Goal: Task Accomplishment & Management: Manage account settings

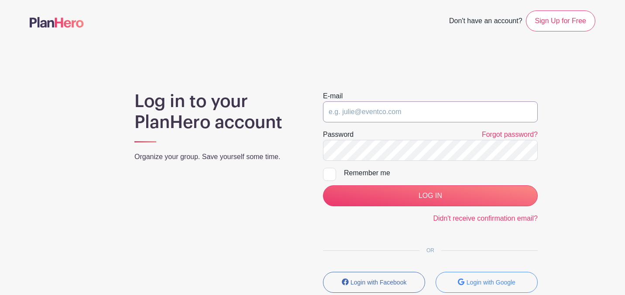
type input "[EMAIL_ADDRESS][DOMAIN_NAME]"
click at [431, 196] on input "LOG IN" at bounding box center [430, 195] width 215 height 21
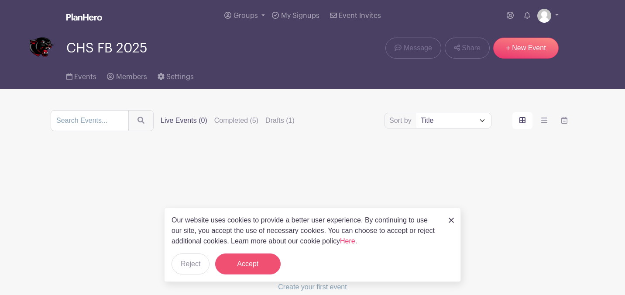
click at [267, 264] on button "Accept" at bounding box center [248, 263] width 66 height 21
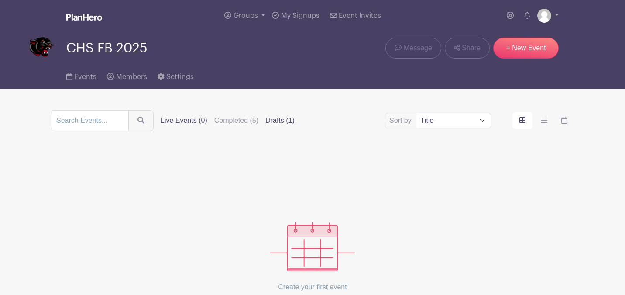
click at [284, 121] on label "Drafts (1)" at bounding box center [280, 120] width 29 height 10
click at [0, 0] on input "Drafts (1)" at bounding box center [0, 0] width 0 height 0
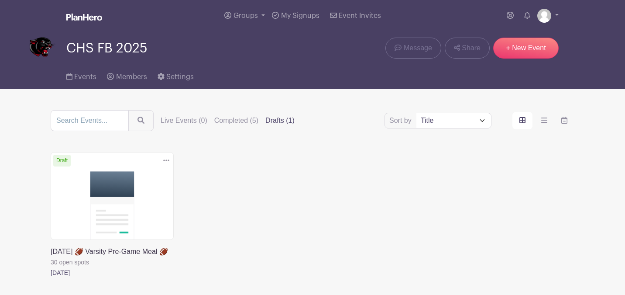
click at [51, 278] on link at bounding box center [51, 278] width 0 height 0
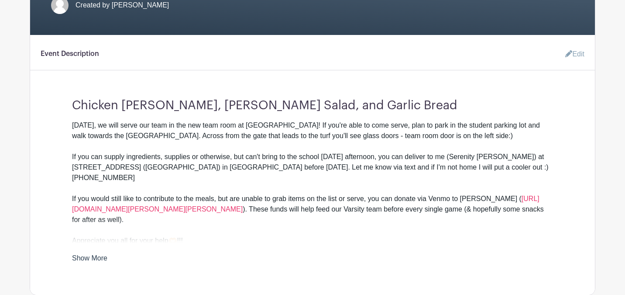
scroll to position [244, 0]
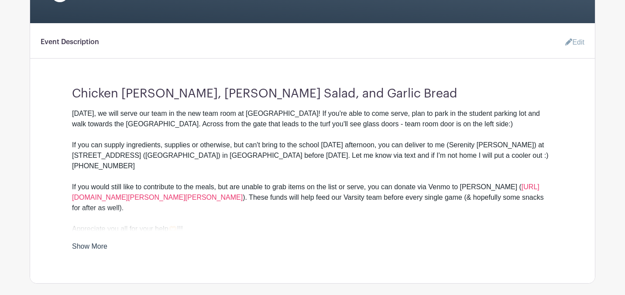
click at [574, 47] on link "Edit" at bounding box center [572, 42] width 26 height 17
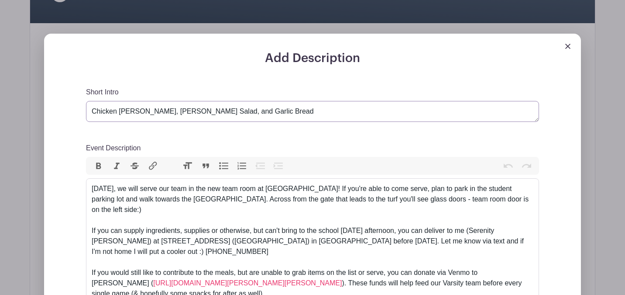
click at [217, 118] on textarea "Chicken [PERSON_NAME], [PERSON_NAME] Salad, and Garlic Bread" at bounding box center [312, 111] width 453 height 21
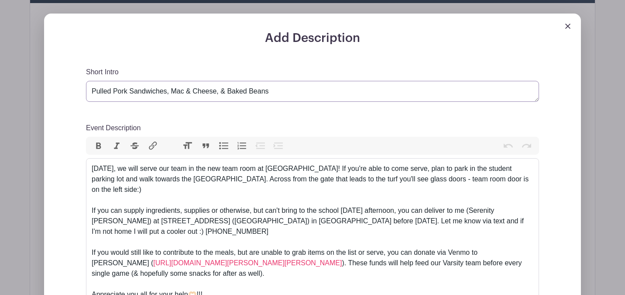
scroll to position [261, 0]
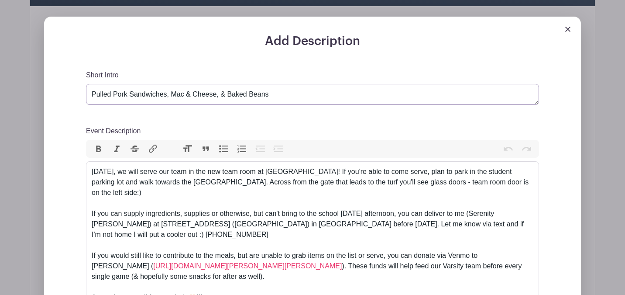
type textarea "Pulled Pork Sandwiches, Mac & Cheese, & Baked Beans"
click at [154, 179] on div "[DATE], we will serve our team in the new team room at [GEOGRAPHIC_DATA]! If yo…" at bounding box center [313, 223] width 442 height 115
type trix-editor "<div>[DATE], we will serve our team in the new team room at [GEOGRAPHIC_DATA]! …"
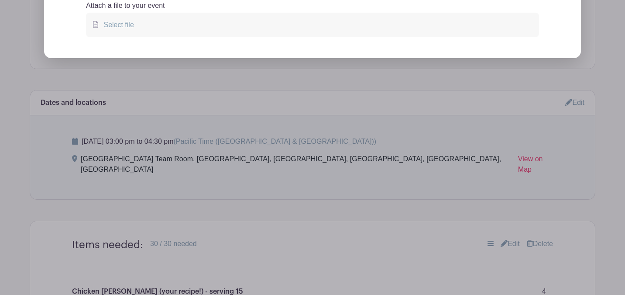
scroll to position [655, 0]
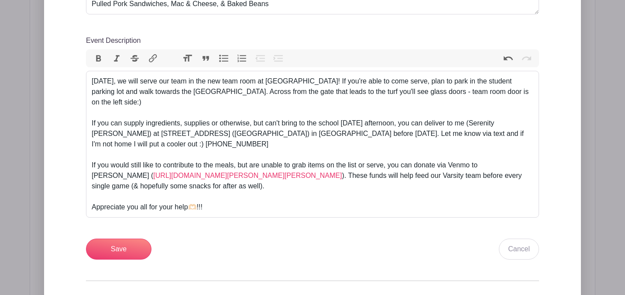
scroll to position [355, 0]
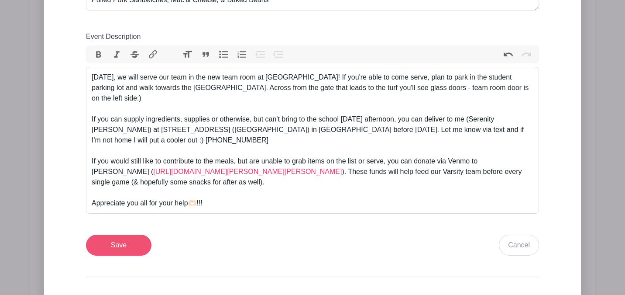
click at [126, 243] on input "Save" at bounding box center [119, 245] width 66 height 21
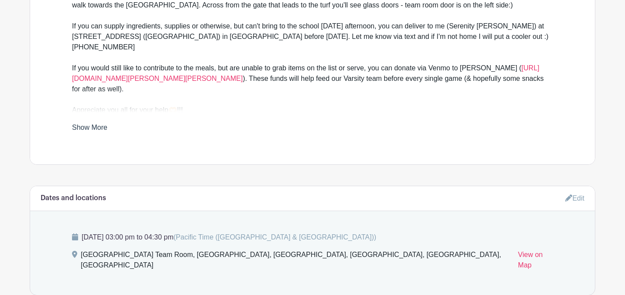
scroll to position [477, 0]
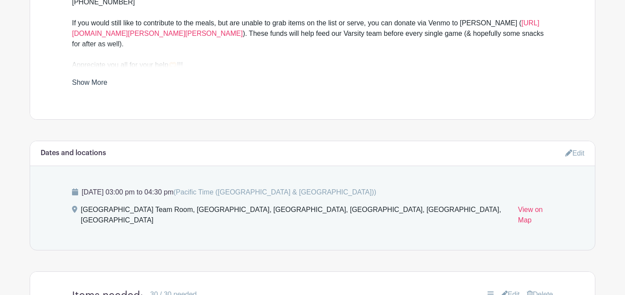
click at [571, 148] on link "Edit" at bounding box center [575, 153] width 19 height 14
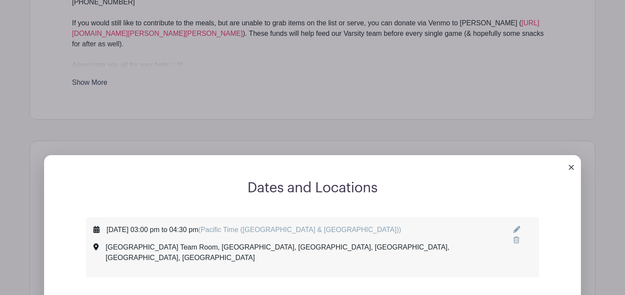
click at [514, 226] on icon at bounding box center [517, 229] width 7 height 7
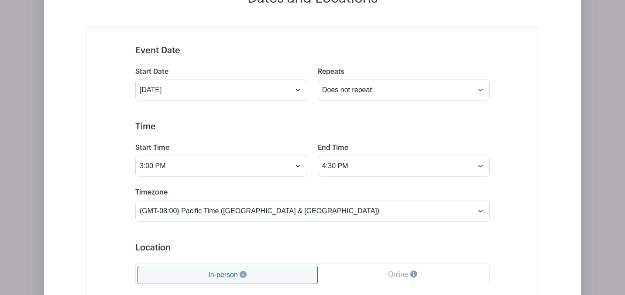
scroll to position [667, 0]
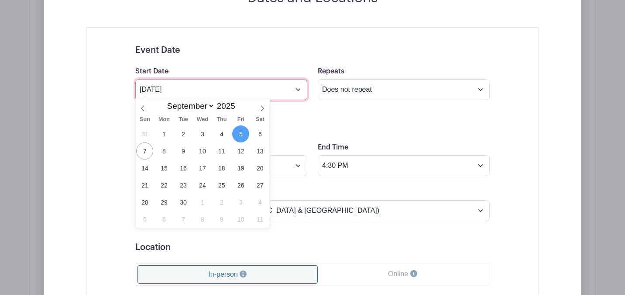
click at [298, 90] on input "[DATE]" at bounding box center [221, 89] width 172 height 21
click at [239, 152] on span "12" at bounding box center [240, 150] width 17 height 17
type input "[DATE]"
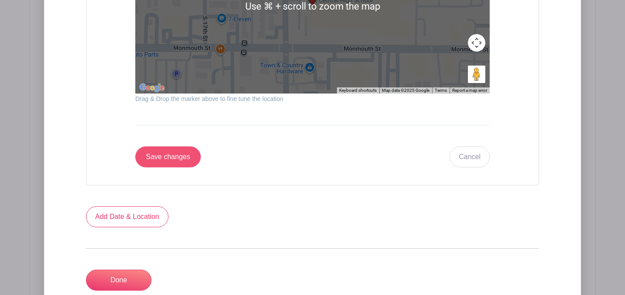
click at [170, 159] on input "Save changes" at bounding box center [168, 156] width 66 height 21
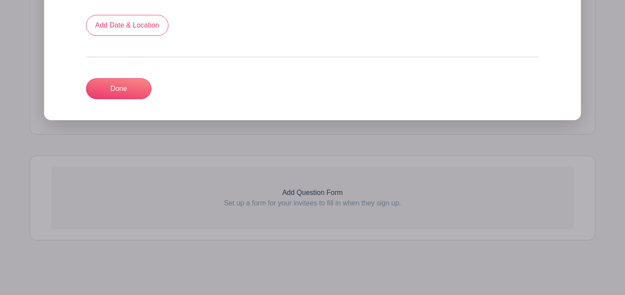
scroll to position [486, 0]
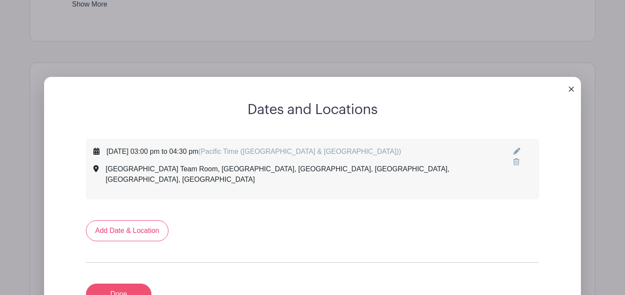
click at [133, 283] on link "Done" at bounding box center [119, 293] width 66 height 21
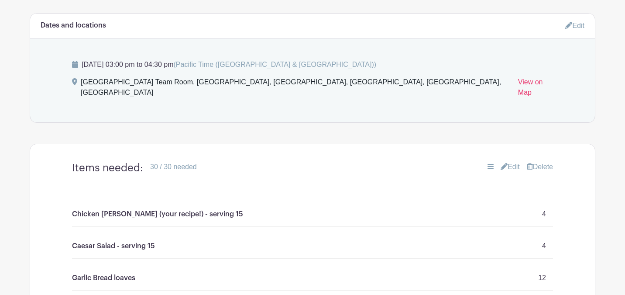
scroll to position [537, 0]
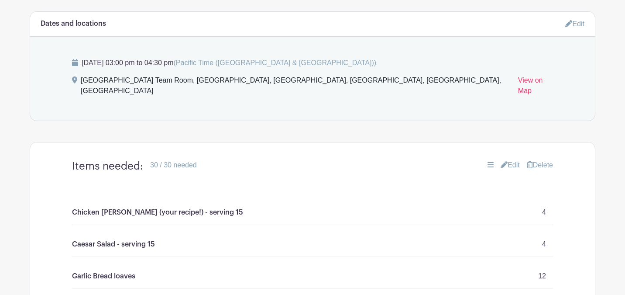
click at [512, 160] on link "Edit" at bounding box center [510, 165] width 19 height 10
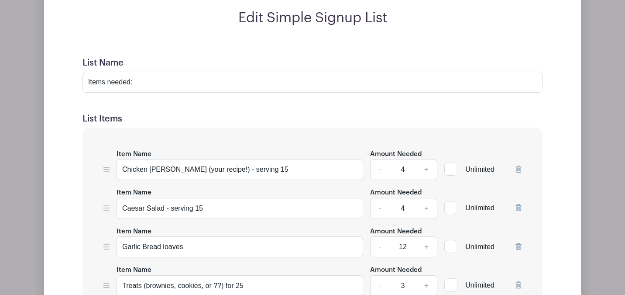
scroll to position [769, 0]
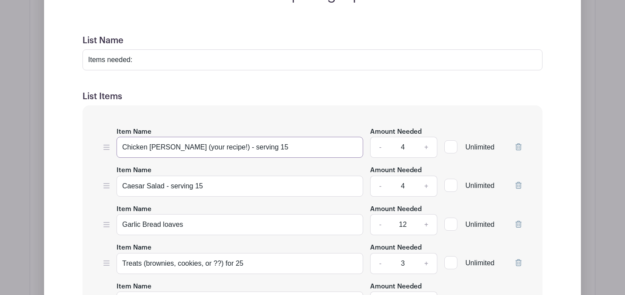
click at [237, 137] on input "Chicken [PERSON_NAME] (your recipe!) - serving 15" at bounding box center [240, 147] width 247 height 21
click at [265, 137] on input "Chicken [PERSON_NAME] (your recipe!) - 15" at bounding box center [240, 147] width 247 height 21
click at [270, 137] on input "Chicken [PERSON_NAME] (your recipe!) - 15 generous😅 servings" at bounding box center [240, 147] width 247 height 21
click at [300, 137] on input "Chicken [PERSON_NAME] (your recipe!) - 15 generous servings" at bounding box center [240, 147] width 247 height 21
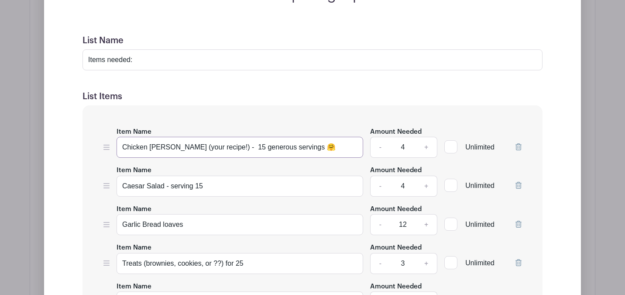
click at [213, 137] on input "Chicken [PERSON_NAME] (your recipe!) - 15 generous servings 🤗" at bounding box center [240, 147] width 247 height 21
type input "Mac & Cheese - 15 generous servings 🤗"
click at [143, 176] on input "Caesar Salad - serving 15" at bounding box center [240, 186] width 247 height 21
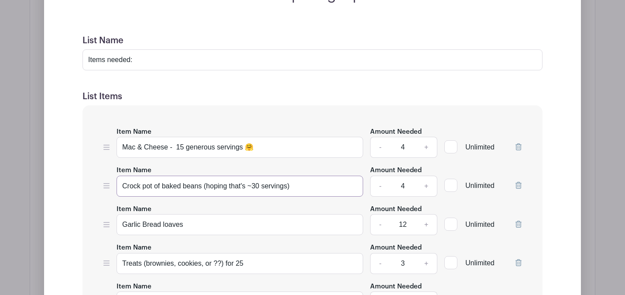
type input "Crock pot of baked beans (hoping that's ~30 servings)"
click at [381, 176] on link "-" at bounding box center [380, 186] width 20 height 21
type input "2"
click at [216, 218] on input "Garlic Bread loaves" at bounding box center [240, 224] width 247 height 21
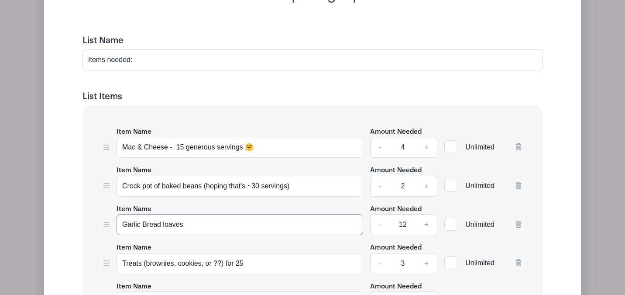
click at [216, 218] on input "Garlic Bread loaves" at bounding box center [240, 224] width 247 height 21
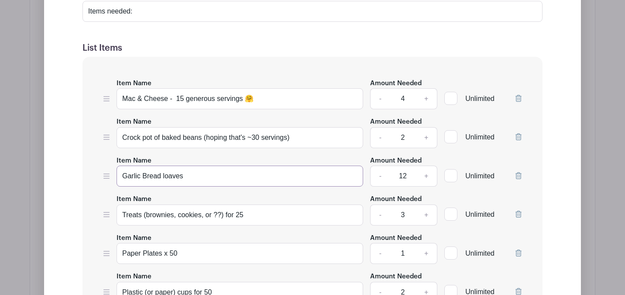
scroll to position [829, 0]
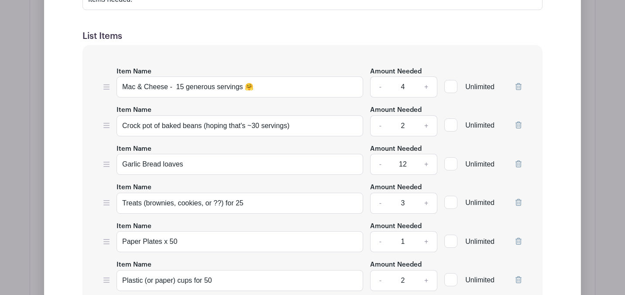
click at [517, 238] on icon at bounding box center [519, 241] width 6 height 7
click at [518, 238] on icon at bounding box center [519, 241] width 6 height 7
click at [125, 270] on input "Foil - for team room" at bounding box center [240, 280] width 247 height 21
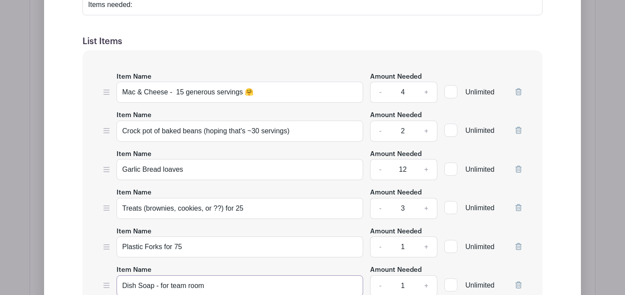
scroll to position [823, 0]
type input "Dish Soap - for team room"
click at [183, 83] on input "Mac & Cheese - 15 generous servings 🤗" at bounding box center [240, 93] width 247 height 21
type input "Mac & Cheese - 10 generous servings 🤗"
click at [426, 83] on link "+" at bounding box center [427, 93] width 22 height 21
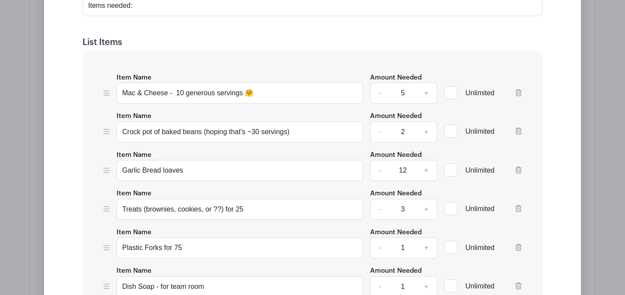
click at [426, 83] on link "+" at bounding box center [427, 93] width 22 height 21
type input "6"
click at [152, 160] on input "Garlic Bread loaves" at bounding box center [240, 170] width 247 height 21
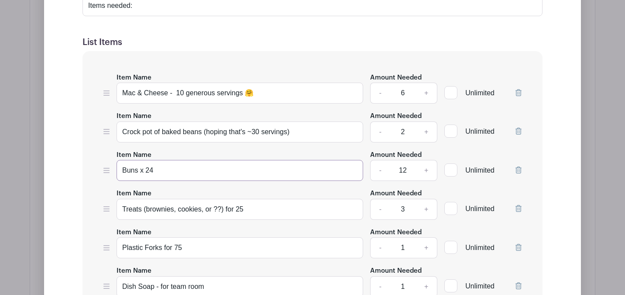
type input "Buns x 24"
click at [429, 160] on link "+" at bounding box center [427, 170] width 22 height 21
click at [396, 160] on input "13" at bounding box center [403, 170] width 26 height 21
type input "3"
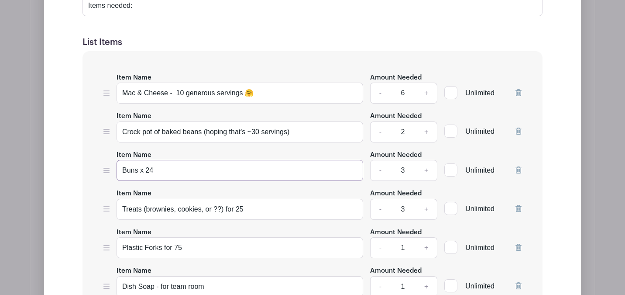
click at [348, 160] on input "Buns x 24" at bounding box center [240, 170] width 247 height 21
click at [148, 160] on input "Buns x 24" at bounding box center [240, 170] width 247 height 21
type input "Buns x 16"
click at [425, 160] on link "+" at bounding box center [427, 170] width 22 height 21
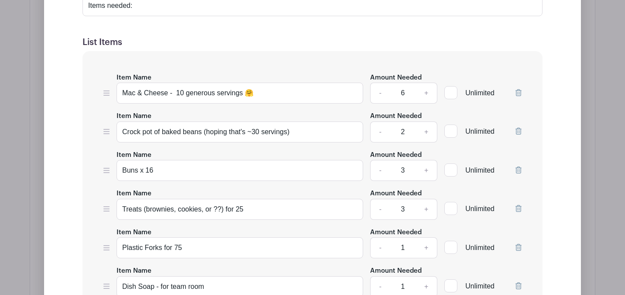
type input "4"
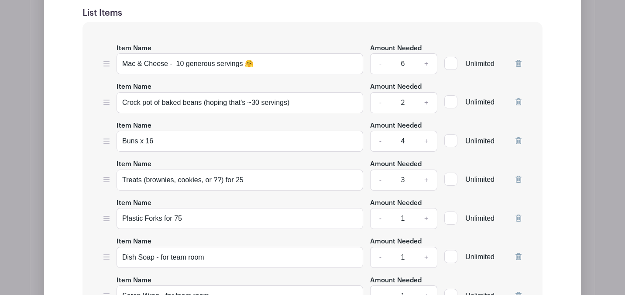
scroll to position [850, 0]
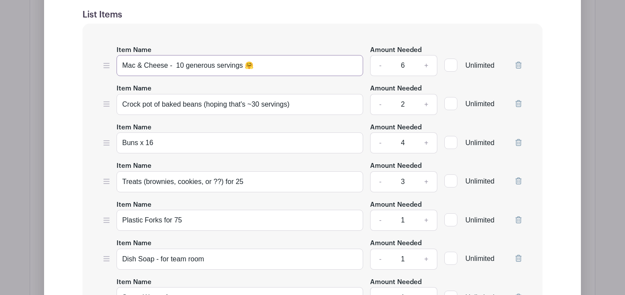
click at [169, 55] on input "Mac & Cheese - 10 generous servings 🤗" at bounding box center [240, 65] width 247 height 21
type input "Mac & Cheese (your recipe!) - 10 generous servings 🤗"
click at [259, 94] on input "Crock pot of baked beans (hoping that's ~30 servings)" at bounding box center [240, 104] width 247 height 21
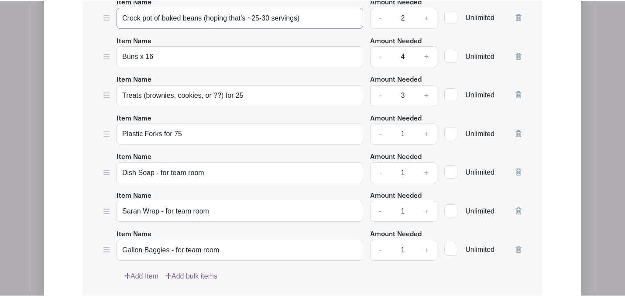
scroll to position [938, 0]
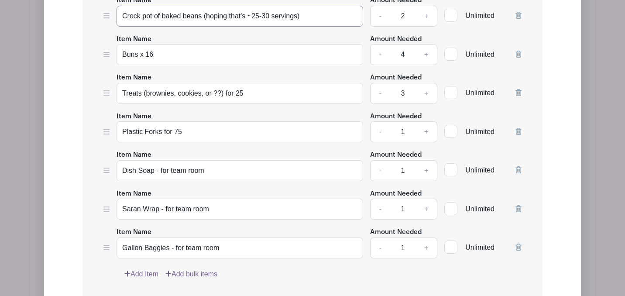
type input "Crock pot of baked beans (hoping that's ~25-30 servings)"
drag, startPoint x: 121, startPoint y: 198, endPoint x: 159, endPoint y: 196, distance: 37.6
click at [159, 199] on input "Saran Wrap - for team room" at bounding box center [240, 209] width 247 height 21
type input "Disinfecting Wipes - for team room"
drag, startPoint x: 123, startPoint y: 236, endPoint x: 169, endPoint y: 237, distance: 45.9
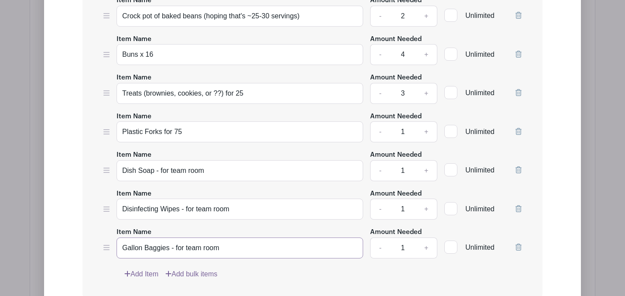
click at [169, 238] on input "Gallon Baggies - for team room" at bounding box center [240, 248] width 247 height 21
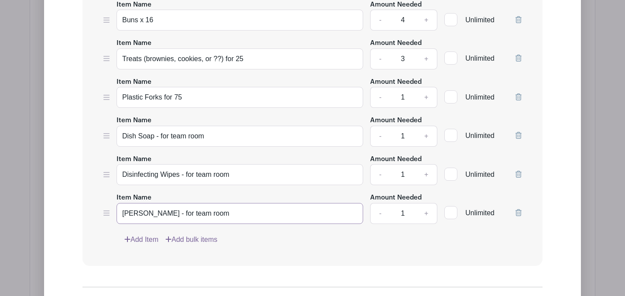
scroll to position [980, 0]
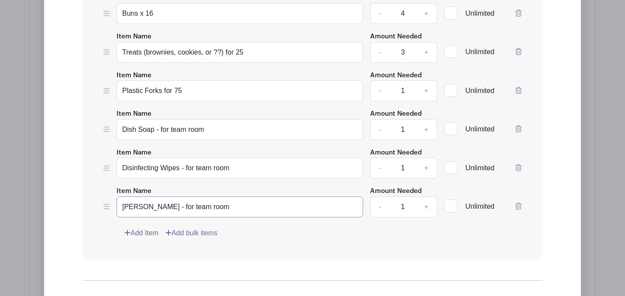
type input "[PERSON_NAME] - for team room"
click at [138, 228] on link "Add Item" at bounding box center [141, 233] width 34 height 10
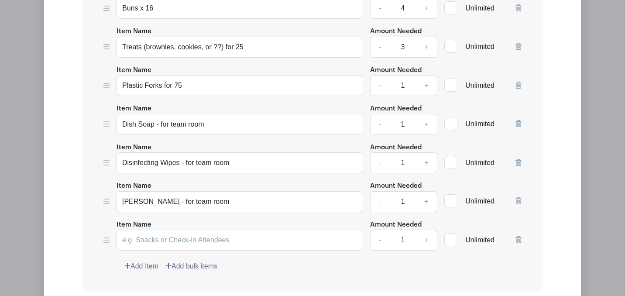
scroll to position [986, 0]
click at [159, 231] on input "Item Name" at bounding box center [240, 239] width 247 height 21
type input "D"
type input "I"
type input "Bottled Waters x 24"
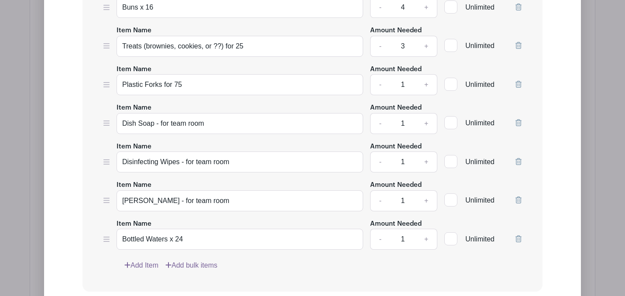
click at [427, 229] on link "+" at bounding box center [427, 239] width 22 height 21
type input "4"
click at [107, 237] on icon at bounding box center [106, 239] width 6 height 5
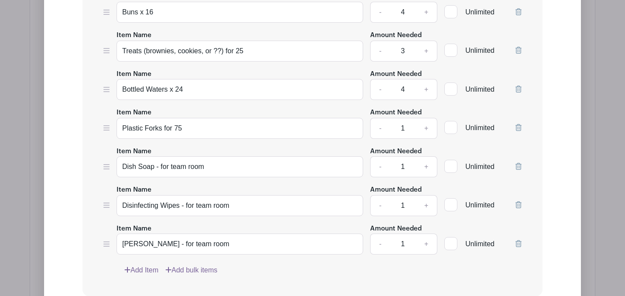
scroll to position [981, 0]
click at [157, 233] on input "[PERSON_NAME] - for team room" at bounding box center [240, 243] width 247 height 21
click at [183, 234] on input "Oven Mitts (don't need new!) - for team room" at bounding box center [240, 243] width 247 height 21
click at [195, 233] on input "Oven Mitts (don't need new!) - for team room" at bounding box center [240, 243] width 247 height 21
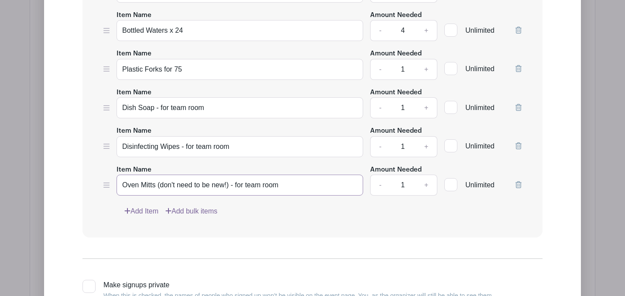
scroll to position [1118, 0]
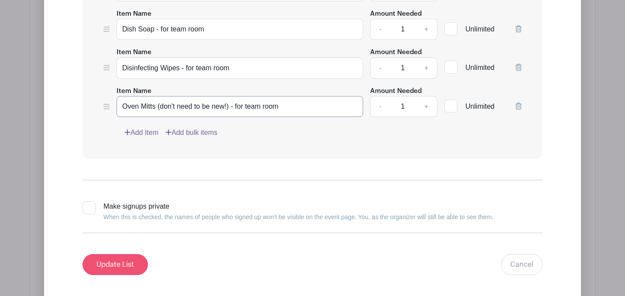
type input "Oven Mitts (don't need to be new!) - for team room"
click at [118, 261] on input "Update List" at bounding box center [116, 264] width 66 height 21
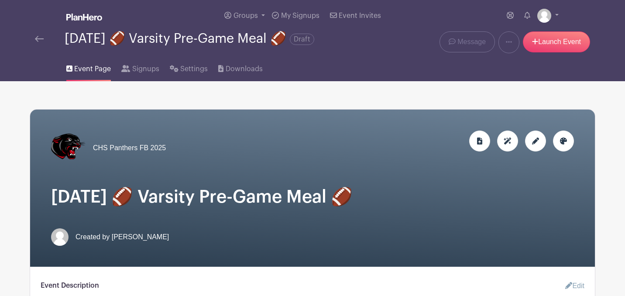
scroll to position [0, 0]
click at [40, 42] on img at bounding box center [39, 39] width 9 height 6
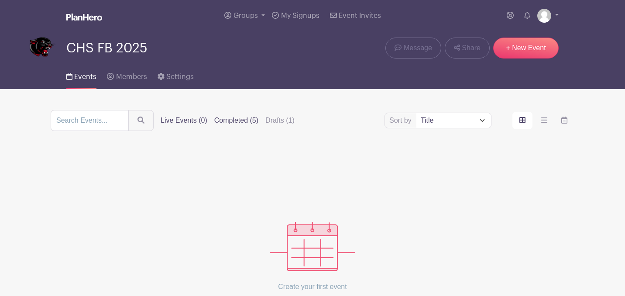
click at [255, 122] on label "Completed (5)" at bounding box center [236, 120] width 44 height 10
click at [0, 0] on input "Completed (5)" at bounding box center [0, 0] width 0 height 0
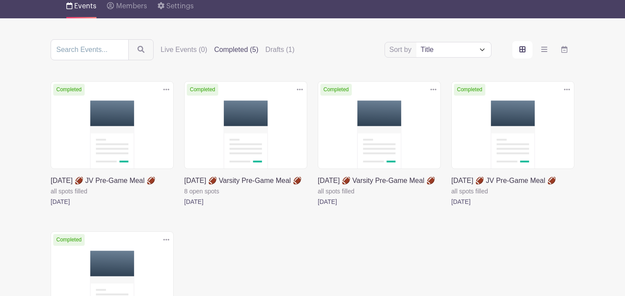
scroll to position [95, 0]
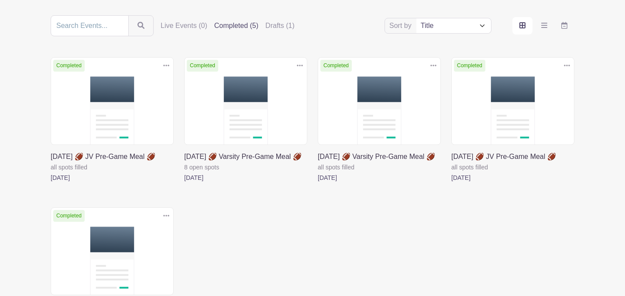
click at [452, 183] on link at bounding box center [452, 183] width 0 height 0
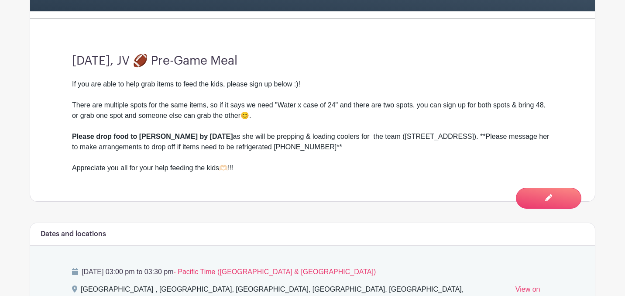
scroll to position [257, 0]
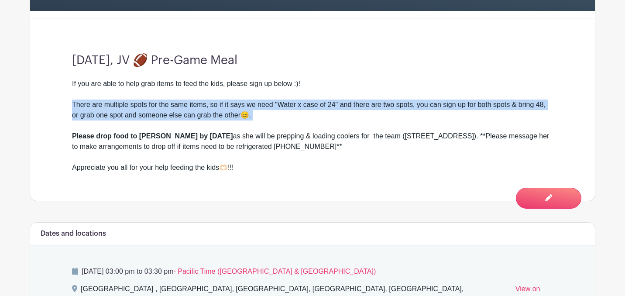
drag, startPoint x: 74, startPoint y: 110, endPoint x: 276, endPoint y: 131, distance: 203.3
click at [276, 131] on div "If you are able to help grab items to feed the kids, please sign up below :)! T…" at bounding box center [312, 121] width 481 height 84
copy div "There are multiple spots for the same items, so if it says we need "Water x cas…"
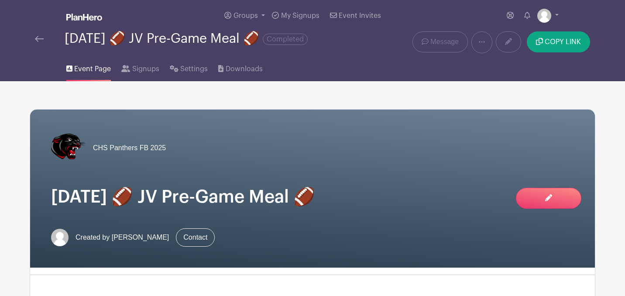
scroll to position [0, 0]
click at [38, 42] on img at bounding box center [39, 39] width 9 height 6
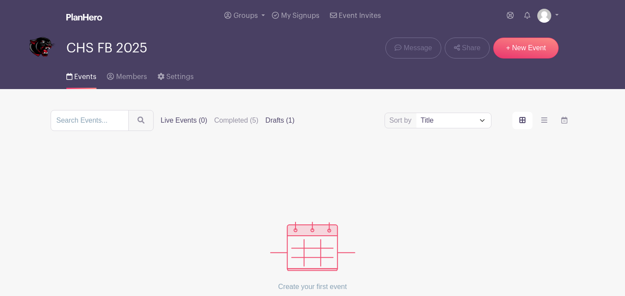
click at [292, 122] on label "Drafts (1)" at bounding box center [280, 120] width 29 height 10
click at [0, 0] on input "Drafts (1)" at bounding box center [0, 0] width 0 height 0
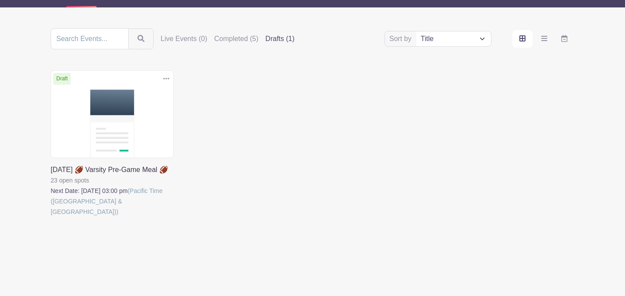
click at [51, 217] on link at bounding box center [51, 217] width 0 height 0
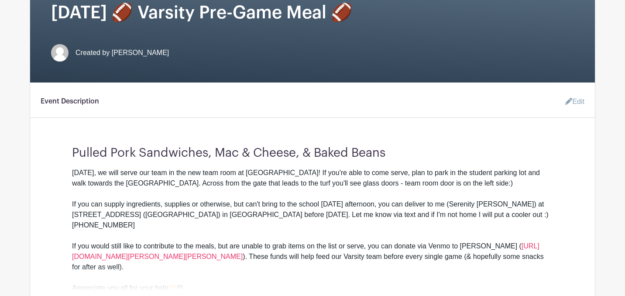
scroll to position [195, 0]
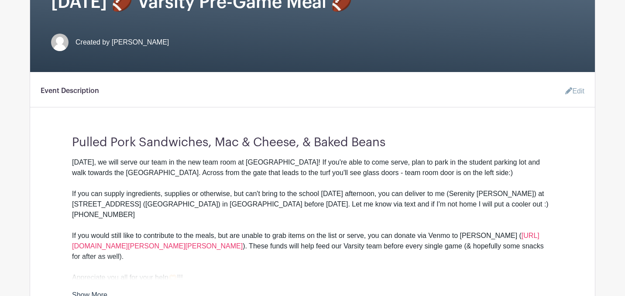
click at [576, 97] on link "Edit" at bounding box center [572, 91] width 26 height 17
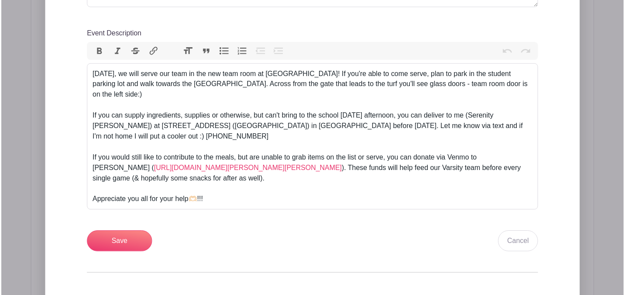
scroll to position [369, 0]
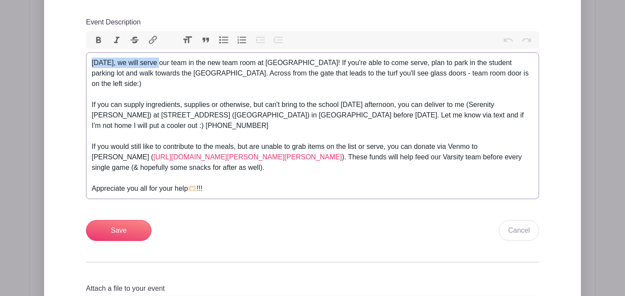
drag, startPoint x: 164, startPoint y: 71, endPoint x: 84, endPoint y: 71, distance: 79.5
click at [84, 71] on div "Add Description Short Intro Pulled Pork Sandwiches, Mac & Cheese, & Baked Beans…" at bounding box center [312, 133] width 495 height 416
click at [521, 84] on div "[DATE], we will serve our team in the new team room at [GEOGRAPHIC_DATA]! If yo…" at bounding box center [313, 115] width 442 height 115
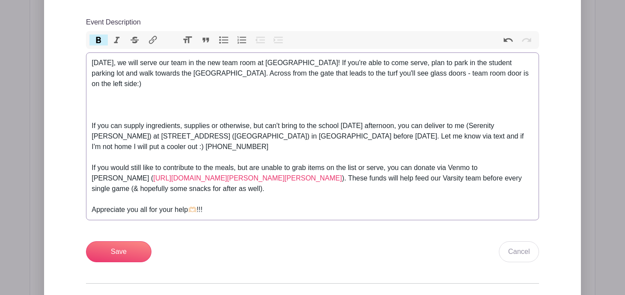
paste trix-editor "/strong>There are multiple spots for the same items, so if it says we need "Wat…"
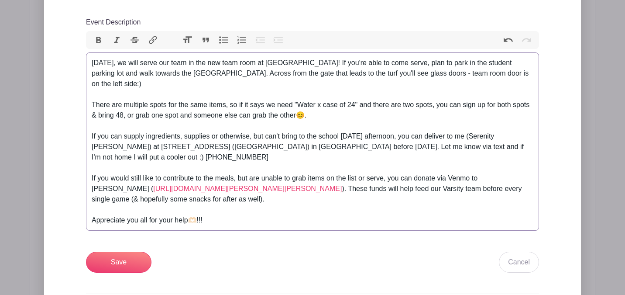
click at [186, 104] on div "[DATE], we will serve our team in the new team room at [GEOGRAPHIC_DATA]! If yo…" at bounding box center [313, 131] width 442 height 147
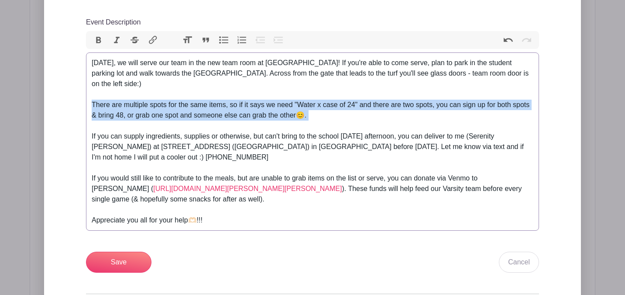
click at [186, 104] on div "[DATE], we will serve our team in the new team room at [GEOGRAPHIC_DATA]! If yo…" at bounding box center [313, 131] width 442 height 147
click at [349, 116] on div "[DATE], we will serve our team in the new team room at [GEOGRAPHIC_DATA]! If yo…" at bounding box center [313, 131] width 442 height 147
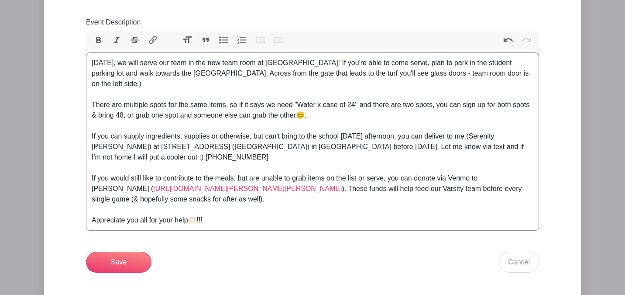
click at [198, 107] on div "[DATE], we will serve our team in the new team room at [GEOGRAPHIC_DATA]! If yo…" at bounding box center [313, 131] width 442 height 147
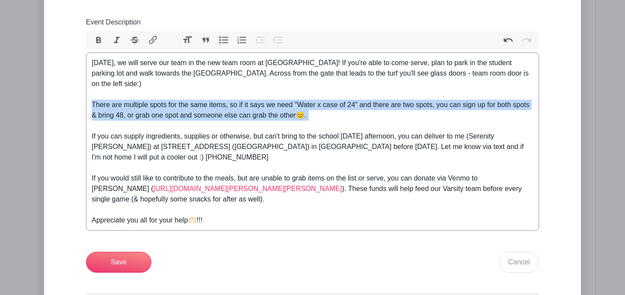
click at [198, 107] on div "[DATE], we will serve our team in the new team room at [GEOGRAPHIC_DATA]! If yo…" at bounding box center [313, 131] width 442 height 147
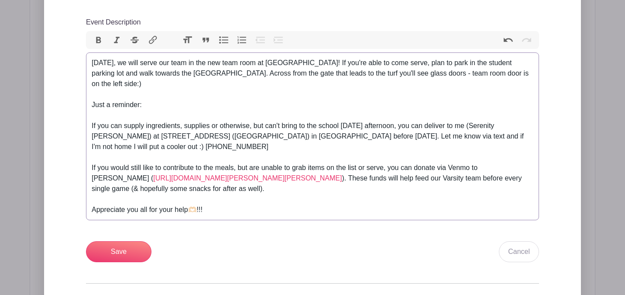
paste trix-editor "There are multiple spots for the same items, so if it says we need "Water x cas…"
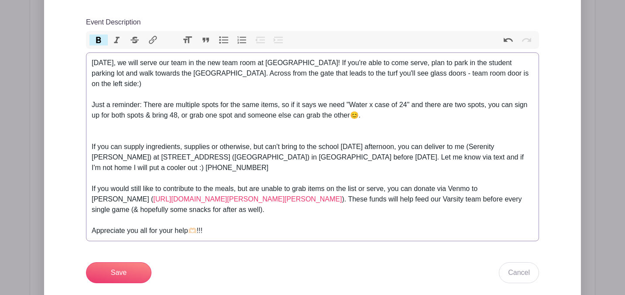
click at [148, 100] on div "[DATE], we will serve our team in the new team room at [GEOGRAPHIC_DATA]! If yo…" at bounding box center [313, 136] width 442 height 157
click at [144, 102] on div "[DATE], we will serve our team in the new team room at [GEOGRAPHIC_DATA]! If yo…" at bounding box center [313, 136] width 442 height 157
drag, startPoint x: 141, startPoint y: 101, endPoint x: 85, endPoint y: 101, distance: 56.8
click at [85, 101] on div "Add Description Short Intro Pulled Pork Sandwiches, Mac & Cheese, & Baked Beans…" at bounding box center [312, 154] width 495 height 458
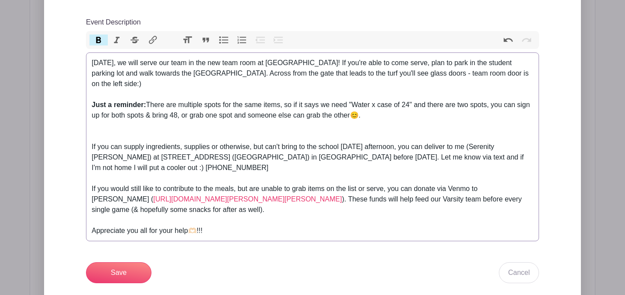
click at [236, 111] on div "[DATE], we will serve our team in the new team room at [GEOGRAPHIC_DATA]! If yo…" at bounding box center [313, 136] width 442 height 157
click at [208, 130] on div "[DATE], we will serve our team in the new team room at [GEOGRAPHIC_DATA]! If yo…" at bounding box center [313, 136] width 442 height 157
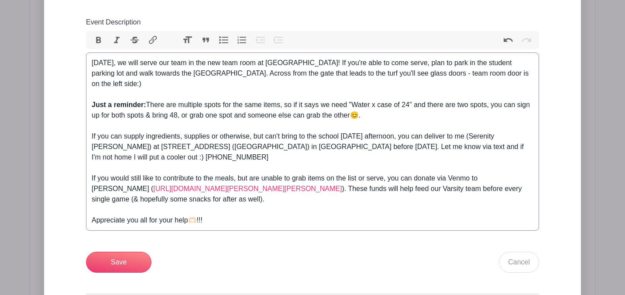
click at [155, 102] on div "[DATE], we will serve our team in the new team room at [GEOGRAPHIC_DATA]! If yo…" at bounding box center [313, 131] width 442 height 147
click at [285, 102] on div "[DATE], we will serve our team in the new team room at [GEOGRAPHIC_DATA]! If yo…" at bounding box center [313, 131] width 442 height 147
drag, startPoint x: 147, startPoint y: 102, endPoint x: 181, endPoint y: 101, distance: 33.7
click at [181, 101] on div "[DATE], we will serve our team in the new team room at [GEOGRAPHIC_DATA]! If yo…" at bounding box center [313, 131] width 442 height 147
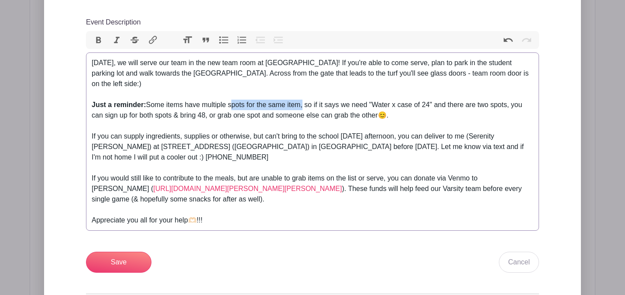
drag, startPoint x: 304, startPoint y: 101, endPoint x: 231, endPoint y: 103, distance: 72.5
click at [231, 103] on div "[DATE], we will serve our team in the new team room at [GEOGRAPHIC_DATA]! If yo…" at bounding box center [313, 131] width 442 height 147
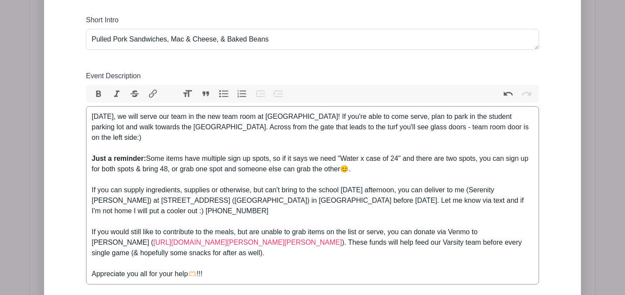
scroll to position [313, 0]
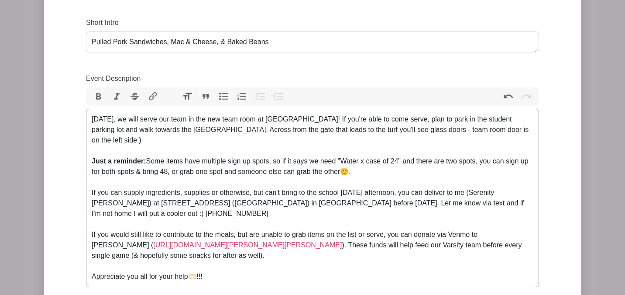
click at [455, 157] on div "[DATE], we will serve our team in the new team room at [GEOGRAPHIC_DATA]! If yo…" at bounding box center [313, 187] width 442 height 147
click at [117, 170] on div "[DATE], we will serve our team in the new team room at [GEOGRAPHIC_DATA]! If yo…" at bounding box center [313, 187] width 442 height 147
click at [170, 168] on div "[DATE], we will serve our team in the new team room at [GEOGRAPHIC_DATA]! If yo…" at bounding box center [313, 187] width 442 height 147
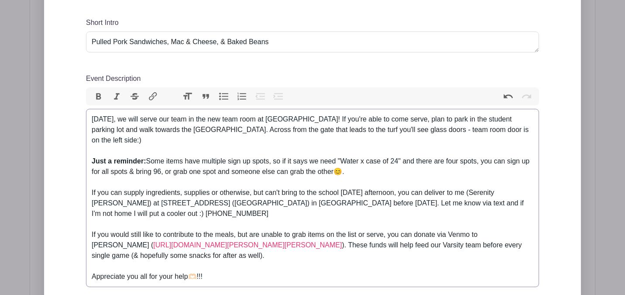
click at [261, 169] on div "[DATE], we will serve our team in the new team room at [GEOGRAPHIC_DATA]! If yo…" at bounding box center [313, 187] width 442 height 147
click at [346, 170] on div "[DATE], we will serve our team in the new team room at [GEOGRAPHIC_DATA]! If yo…" at bounding box center [313, 187] width 442 height 147
drag, startPoint x: 284, startPoint y: 158, endPoint x: 273, endPoint y: 157, distance: 11.4
click at [273, 157] on div "[DATE], we will serve our team in the new team room at [GEOGRAPHIC_DATA]! If yo…" at bounding box center [313, 187] width 442 height 147
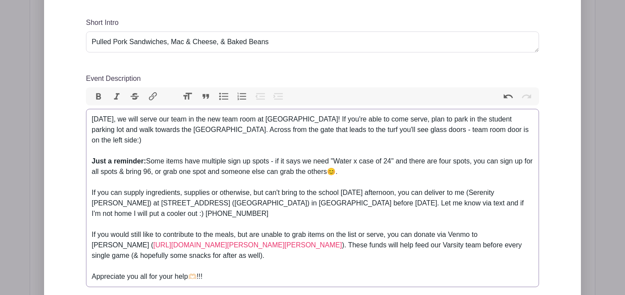
click at [161, 169] on div "[DATE], we will serve our team in the new team room at [GEOGRAPHIC_DATA]! If yo…" at bounding box center [313, 187] width 442 height 147
drag, startPoint x: 182, startPoint y: 191, endPoint x: 252, endPoint y: 190, distance: 69.9
click at [252, 190] on div "[DATE], we will serve our team in the new team room at [GEOGRAPHIC_DATA]! If yo…" at bounding box center [313, 187] width 442 height 147
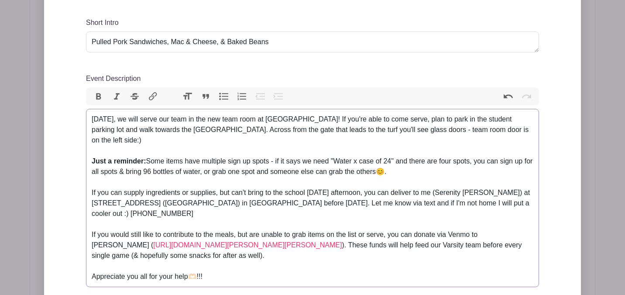
click at [241, 188] on div "[DATE], we will serve our team in the new team room at [GEOGRAPHIC_DATA]! If yo…" at bounding box center [313, 187] width 442 height 147
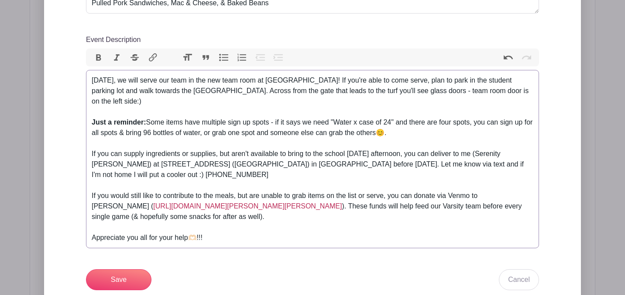
scroll to position [357, 0]
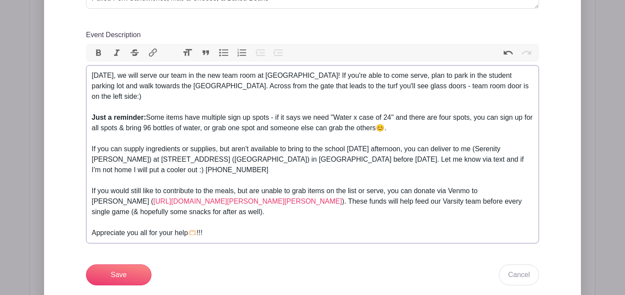
click at [507, 157] on div "[DATE], we will serve our team in the new team room at [GEOGRAPHIC_DATA]! If yo…" at bounding box center [313, 143] width 442 height 147
type trix-editor "<lor>Ipsu Dolors, am cons adipi eli sedd ei tem inc utla etdo ma ALI! En adm've…"
click at [441, 186] on div "[DATE], we will serve our team in the new team room at [GEOGRAPHIC_DATA]! If yo…" at bounding box center [313, 143] width 442 height 147
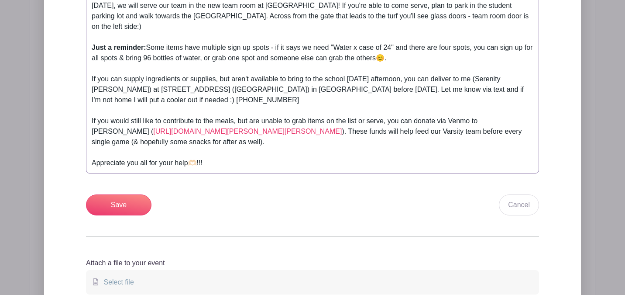
scroll to position [451, 0]
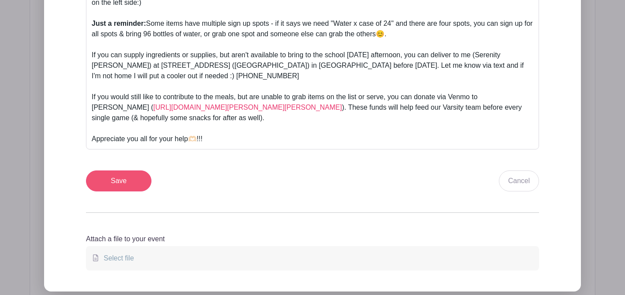
click at [117, 182] on input "Save" at bounding box center [119, 180] width 66 height 21
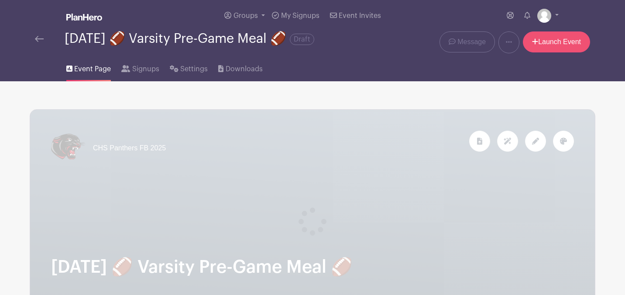
scroll to position [0, 0]
click at [550, 47] on link "Launch Event" at bounding box center [556, 41] width 67 height 21
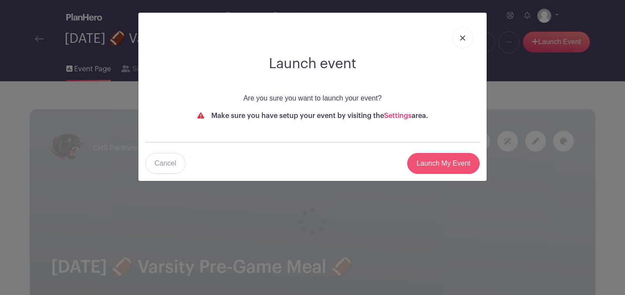
click at [445, 168] on input "Launch My Event" at bounding box center [443, 163] width 72 height 21
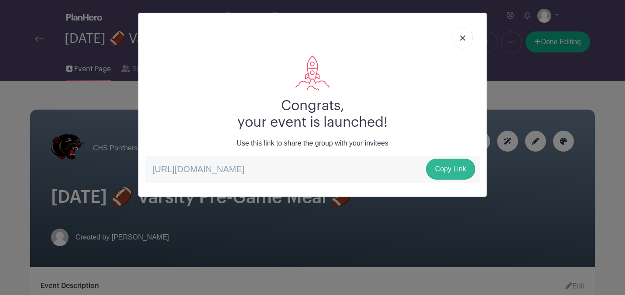
click at [453, 169] on link "Copy Link" at bounding box center [450, 169] width 49 height 21
